Goal: Information Seeking & Learning: Understand process/instructions

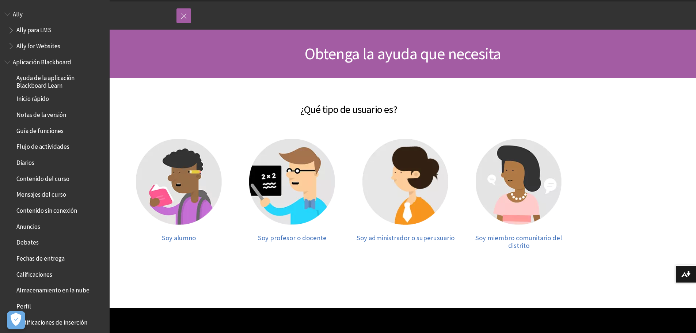
scroll to position [73, 0]
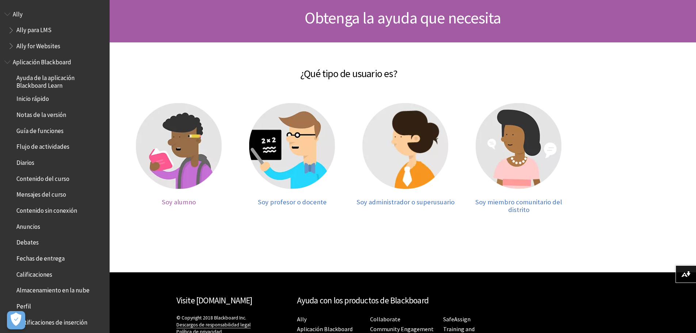
click at [185, 171] on img at bounding box center [179, 146] width 86 height 86
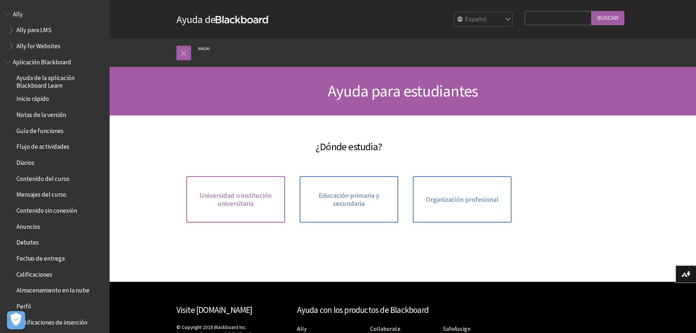
click at [242, 202] on span "Universidad o institución universitaria" at bounding box center [236, 200] width 90 height 16
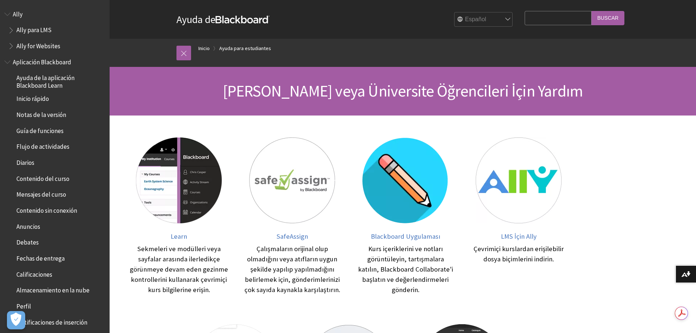
click at [478, 16] on select "English عربية Català Cymraeg Deutsch Español Suomi Français עברית Italiano 日本語 …" at bounding box center [484, 19] width 58 height 15
click at [455, 12] on select "English عربية Català Cymraeg Deutsch Español Suomi Français עברית Italiano 日本語 …" at bounding box center [484, 19] width 58 height 15
click at [535, 20] on input "Search Query" at bounding box center [558, 18] width 67 height 14
type input "Area de asignaciones"
click at [592, 11] on input "Buscar" at bounding box center [608, 18] width 33 height 14
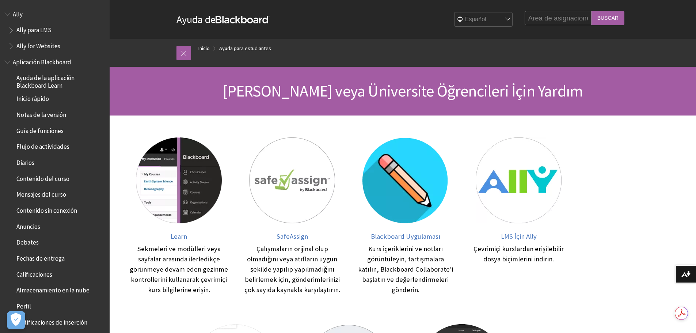
click at [602, 18] on input "Buscar" at bounding box center [608, 18] width 33 height 14
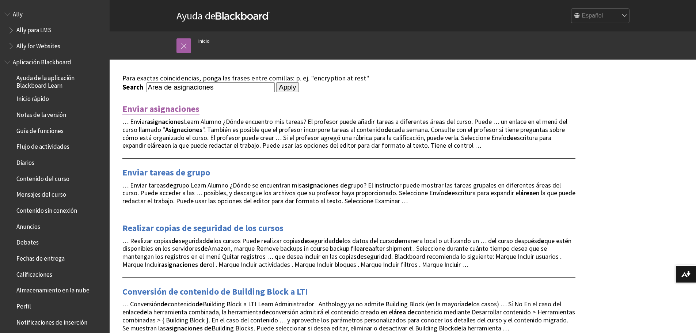
click at [153, 106] on link "Enviar asignaciones" at bounding box center [160, 109] width 77 height 12
